Goal: Task Accomplishment & Management: Manage account settings

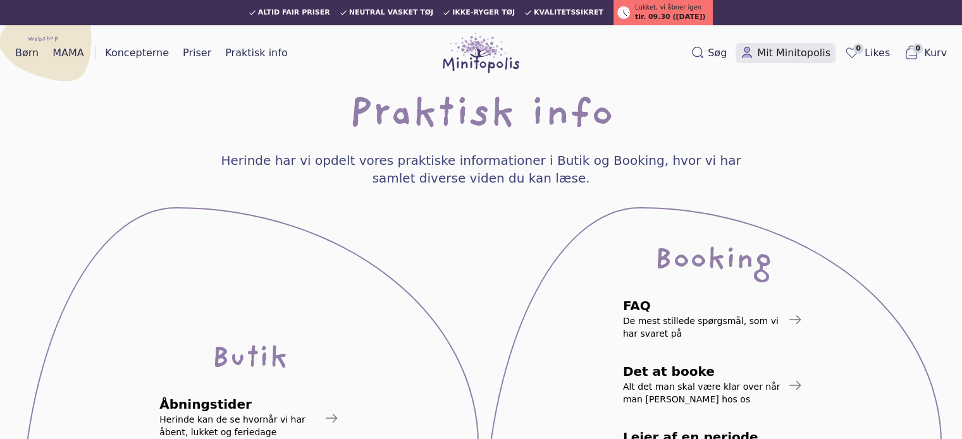
click at [773, 55] on span "Mit Minitopolis" at bounding box center [793, 53] width 73 height 15
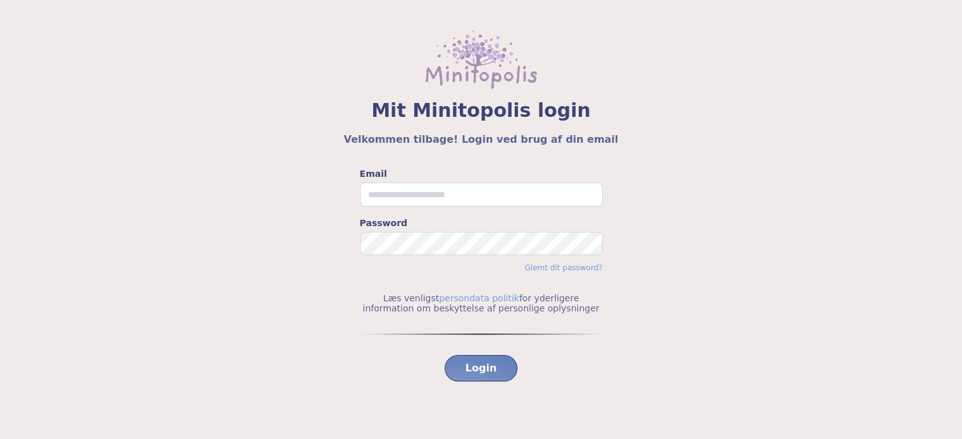
drag, startPoint x: 396, startPoint y: 181, endPoint x: 397, endPoint y: 189, distance: 8.2
click at [396, 181] on div "Email" at bounding box center [481, 187] width 243 height 39
click at [398, 194] on input "Email" at bounding box center [481, 195] width 243 height 24
type input "**********"
click at [444, 355] on button "Login" at bounding box center [480, 368] width 73 height 27
